Goal: Download file/media

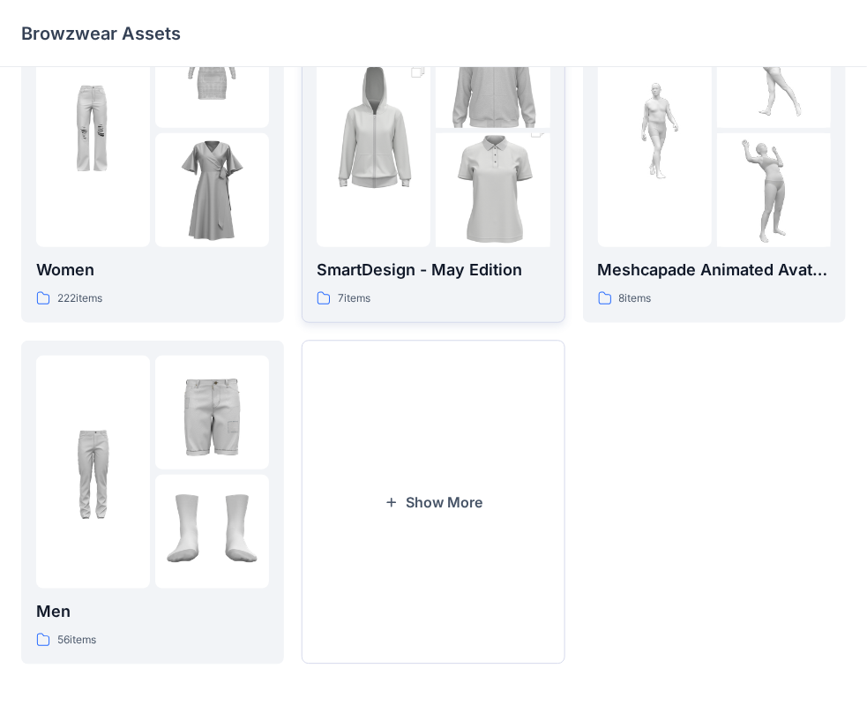
scroll to position [437, 0]
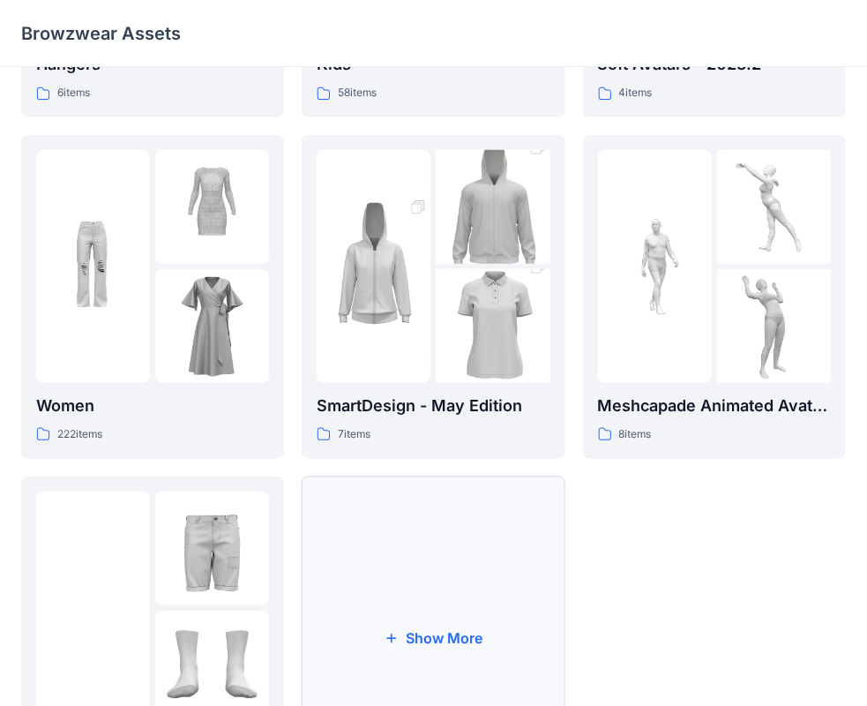
scroll to position [437, 0]
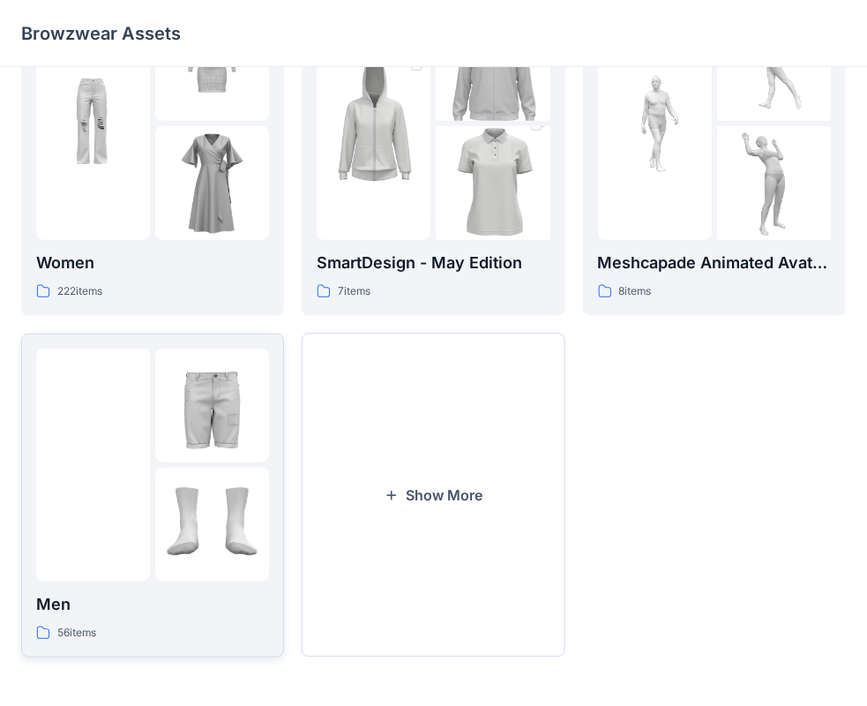
click at [253, 429] on img at bounding box center [212, 405] width 114 height 114
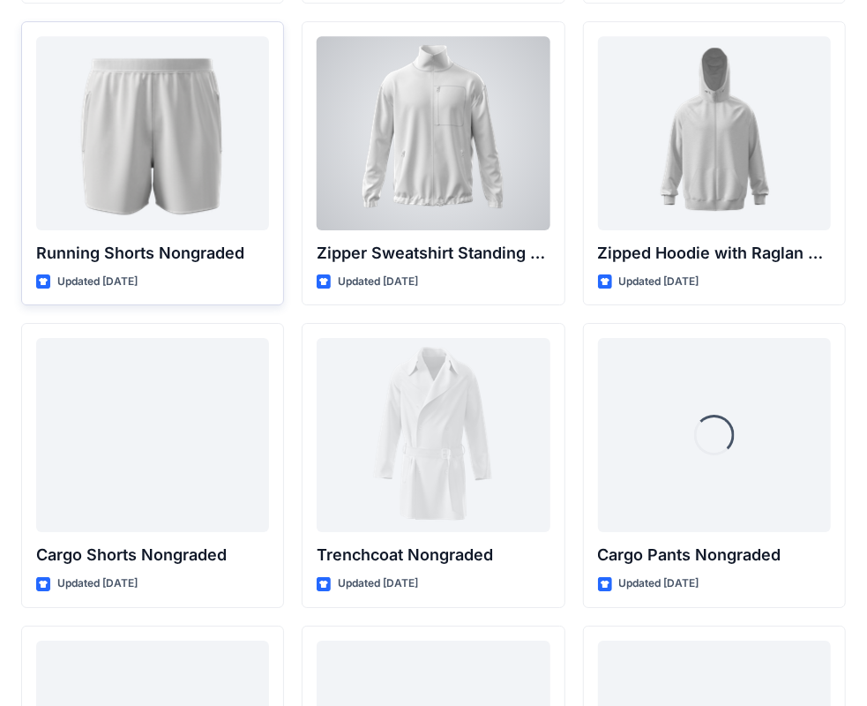
scroll to position [2205, 0]
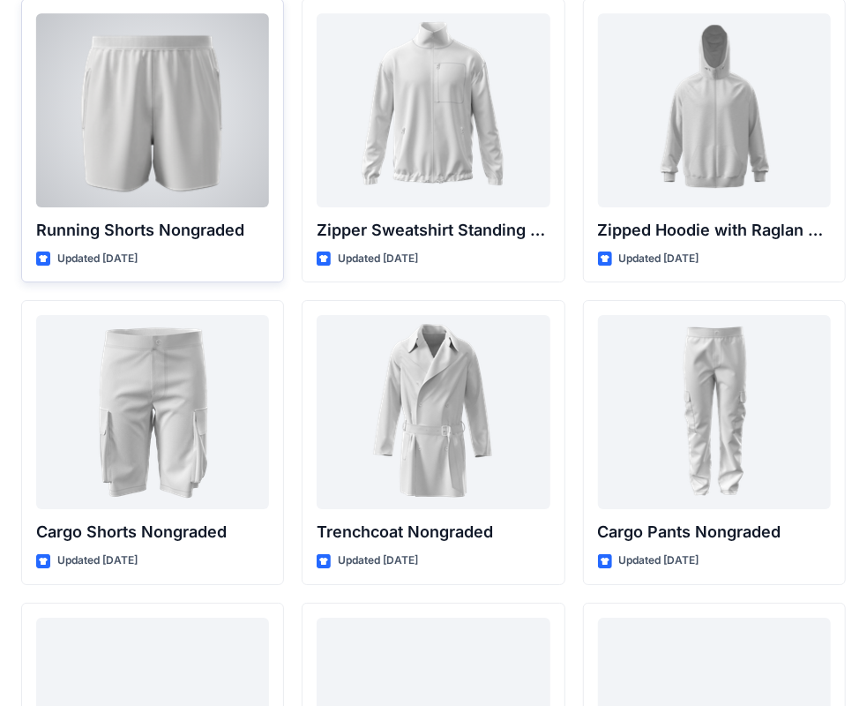
click at [145, 137] on div at bounding box center [152, 110] width 233 height 194
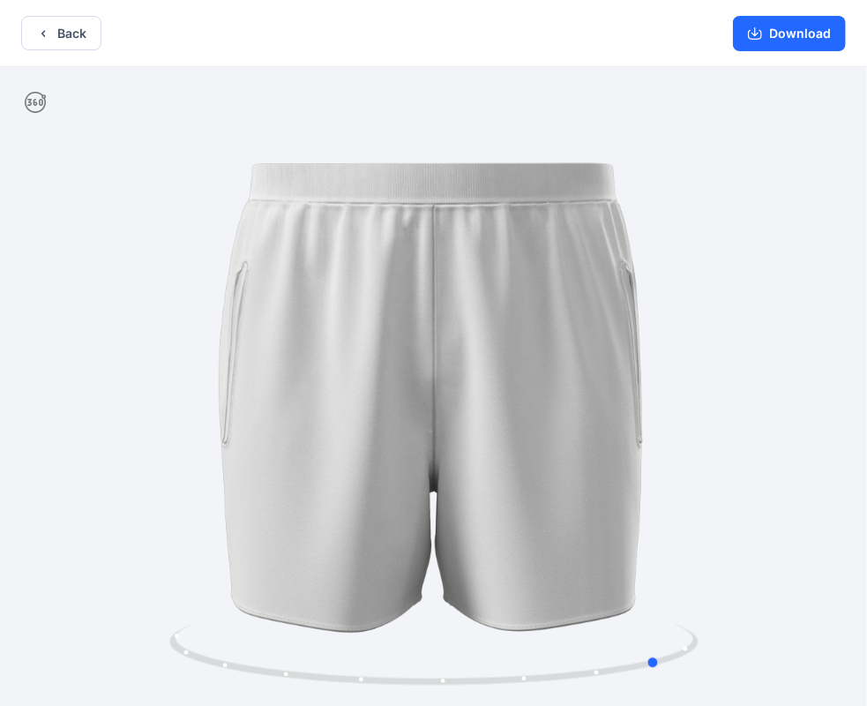
drag, startPoint x: 339, startPoint y: 355, endPoint x: 562, endPoint y: 342, distance: 223.5
click at [562, 342] on div at bounding box center [433, 388] width 867 height 642
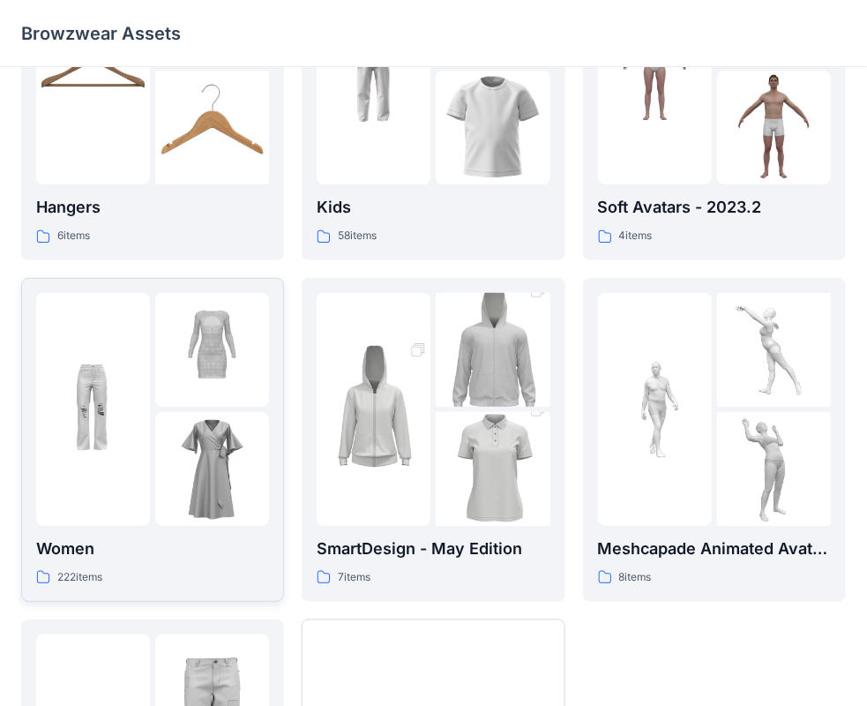
scroll to position [437, 0]
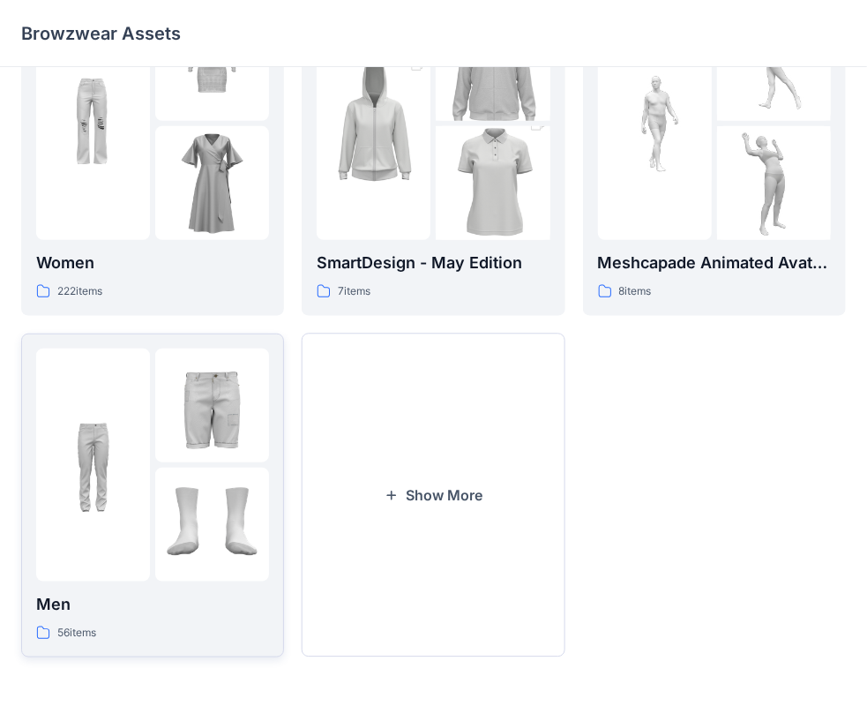
click at [174, 516] on img at bounding box center [212, 524] width 114 height 114
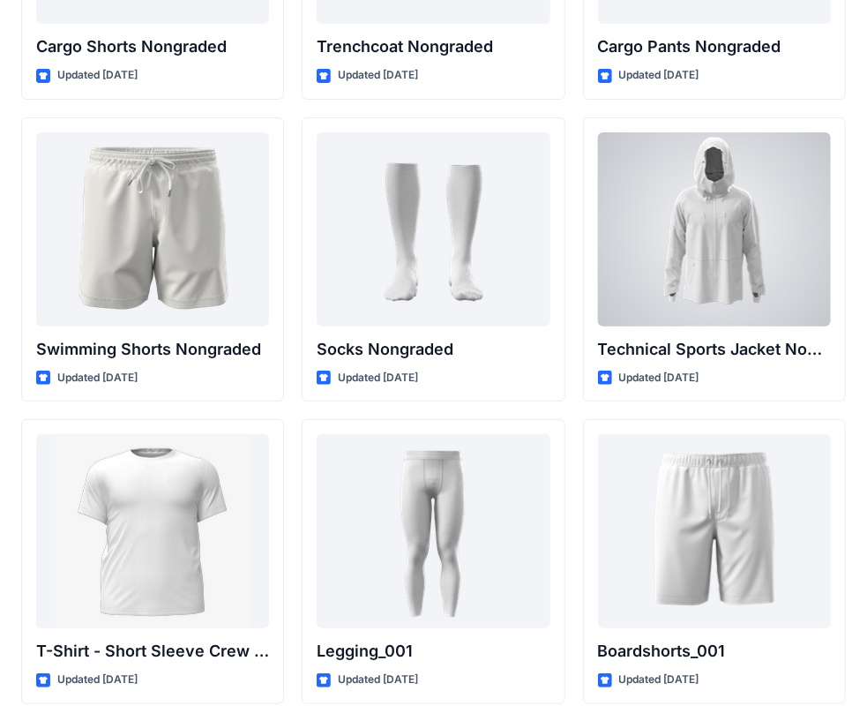
scroll to position [2832, 0]
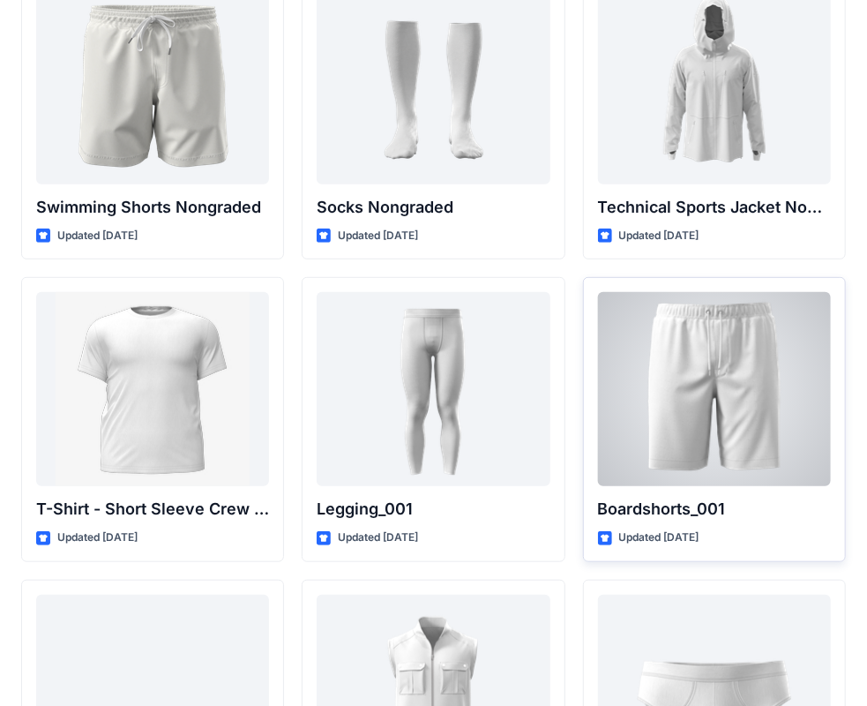
click at [785, 333] on div at bounding box center [714, 389] width 233 height 194
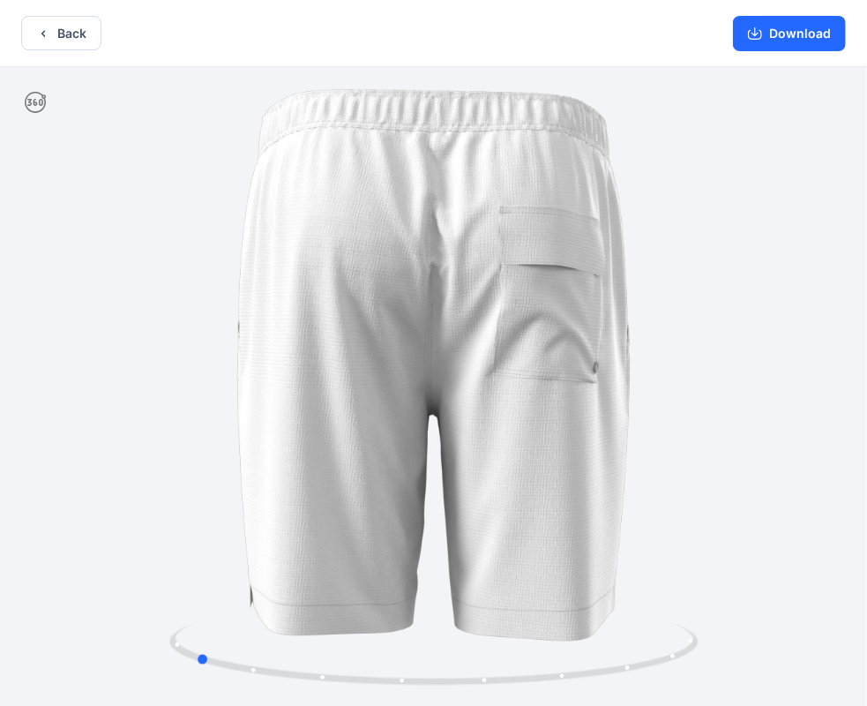
drag, startPoint x: 610, startPoint y: 385, endPoint x: 371, endPoint y: 411, distance: 240.5
click at [371, 411] on div at bounding box center [433, 388] width 867 height 642
click at [801, 35] on button "Download" at bounding box center [789, 33] width 113 height 35
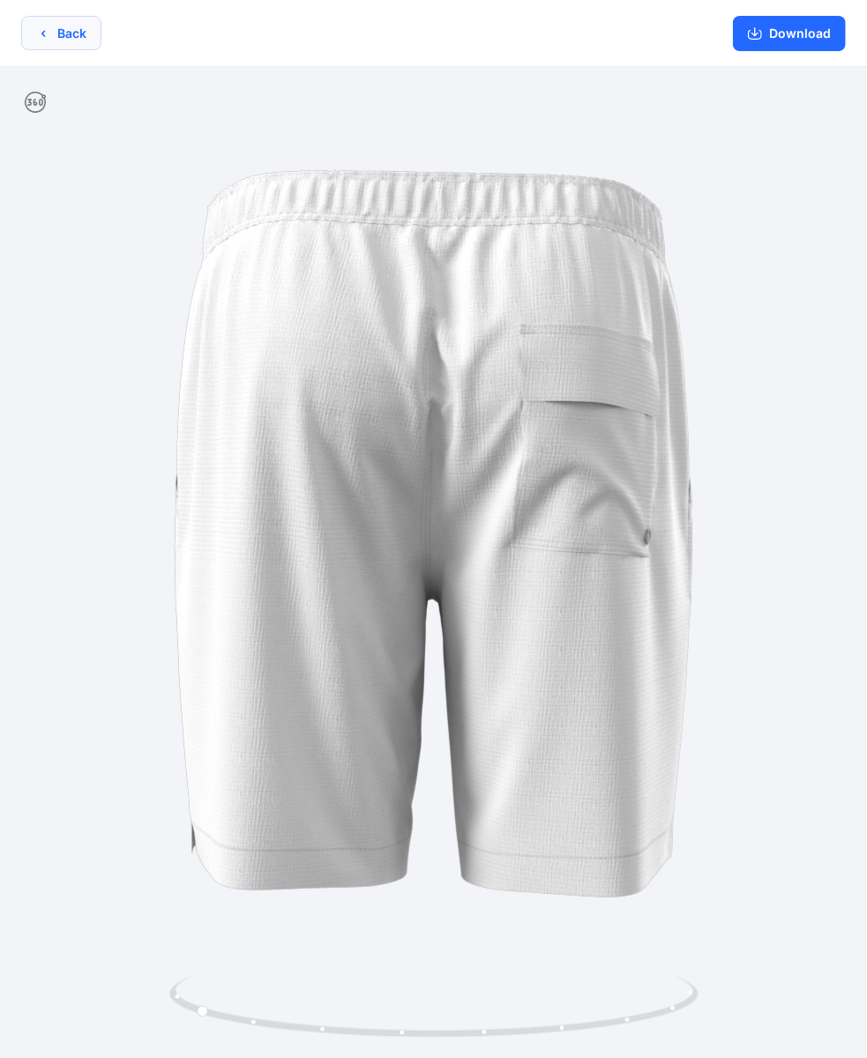
click at [39, 33] on icon "button" at bounding box center [43, 33] width 14 height 14
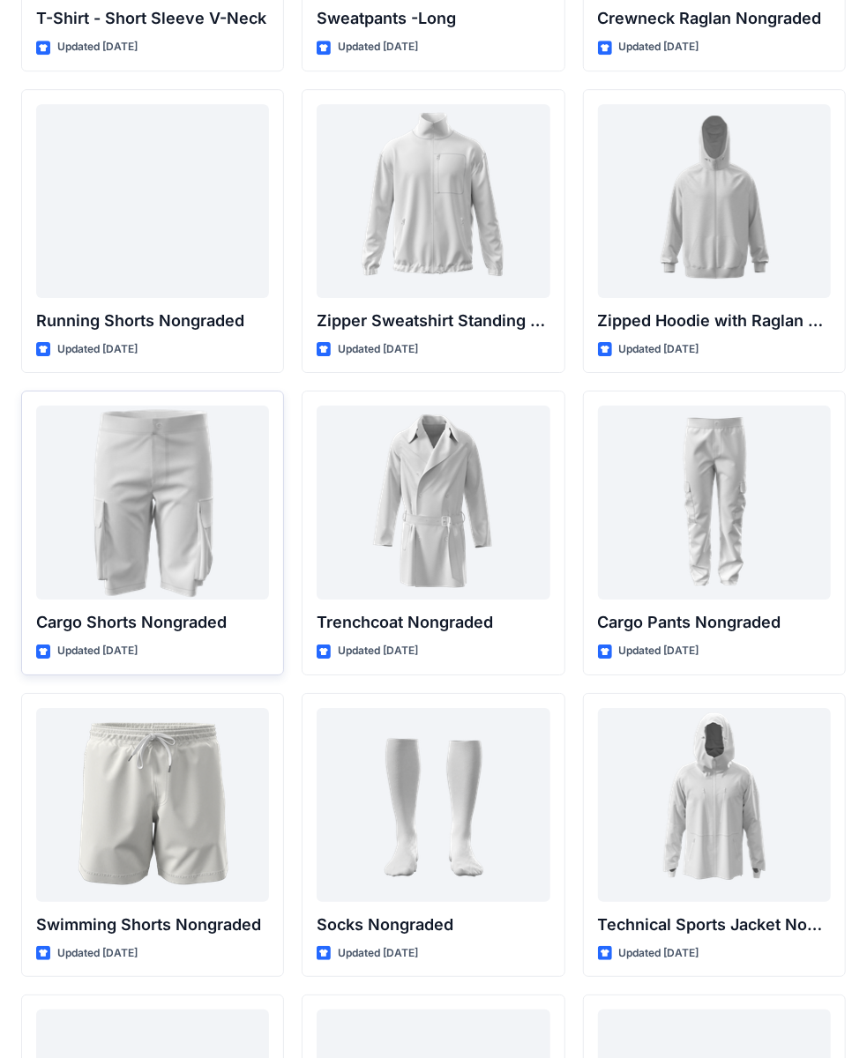
scroll to position [2126, 0]
